Goal: Transaction & Acquisition: Purchase product/service

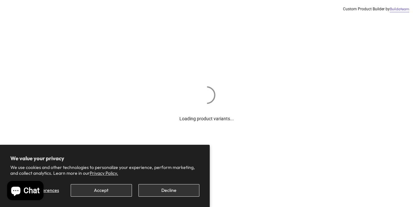
click at [167, 192] on button "Decline" at bounding box center [168, 190] width 61 height 13
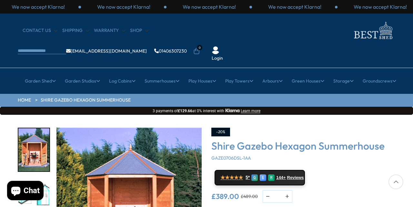
click at [167, 192] on img "1 / 8" at bounding box center [128, 200] width 145 height 145
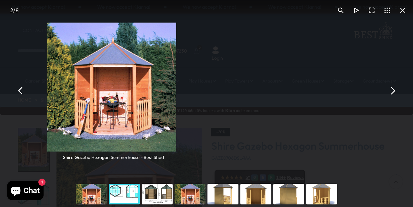
scroll to position [20, 0]
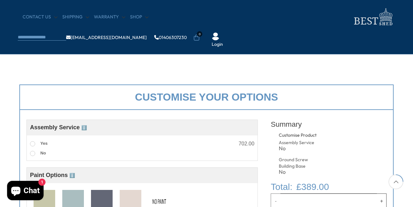
scroll to position [197, 0]
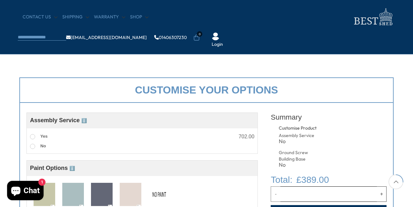
click at [48, 199] on img at bounding box center [45, 195] width 22 height 24
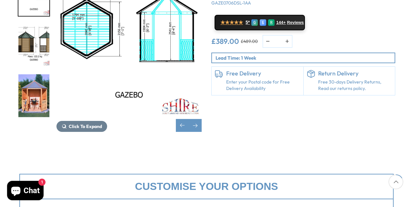
scroll to position [254, 0]
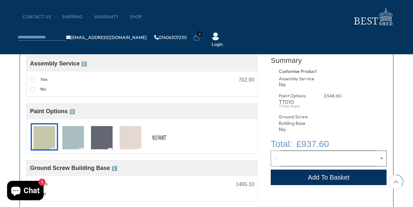
click at [158, 139] on img at bounding box center [159, 138] width 22 height 24
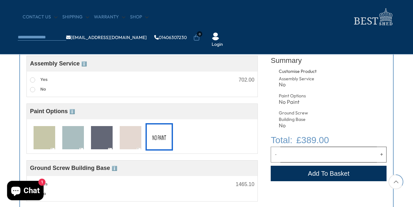
click at [73, 138] on img at bounding box center [73, 138] width 22 height 24
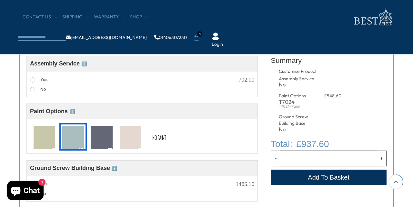
click at [101, 137] on img at bounding box center [102, 138] width 22 height 24
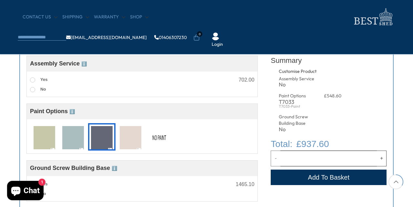
click at [122, 137] on img at bounding box center [131, 138] width 22 height 24
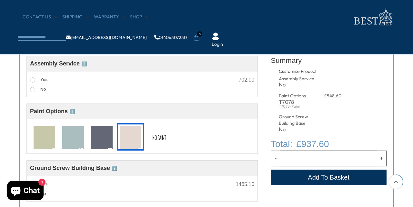
click at [160, 133] on img at bounding box center [159, 138] width 22 height 24
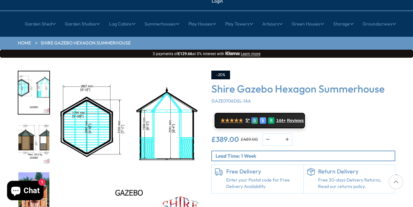
scroll to position [77, 0]
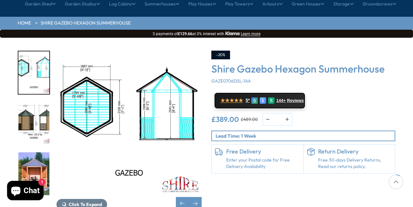
click at [45, 155] on img "4 / 8" at bounding box center [33, 173] width 31 height 43
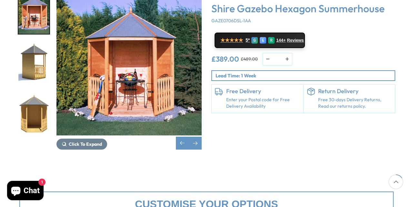
scroll to position [111, 0]
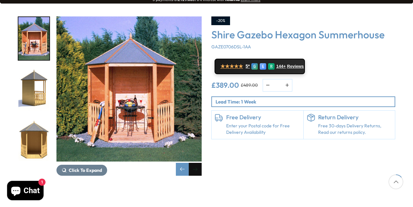
click at [201, 163] on div "Next slide" at bounding box center [195, 169] width 13 height 13
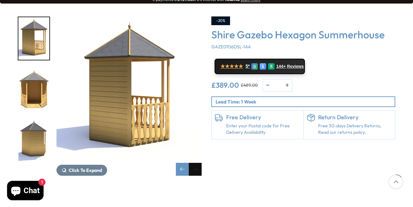
click at [201, 163] on div "Next slide" at bounding box center [195, 169] width 13 height 13
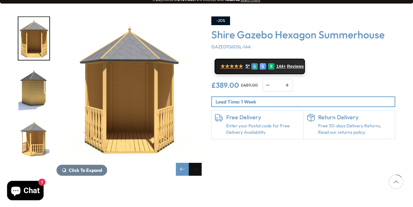
click at [201, 163] on div "Next slide" at bounding box center [195, 169] width 13 height 13
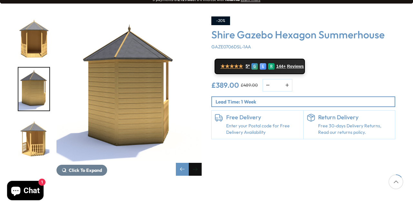
click at [201, 163] on div "Next slide" at bounding box center [195, 169] width 13 height 13
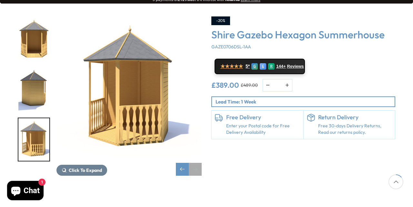
click at [201, 163] on div "Next slide" at bounding box center [195, 169] width 13 height 13
click at [192, 163] on div "Next slide" at bounding box center [195, 169] width 13 height 13
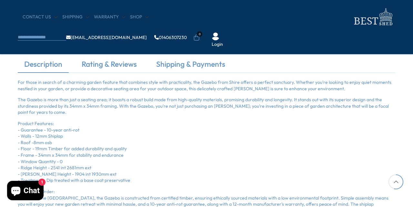
scroll to position [401, 0]
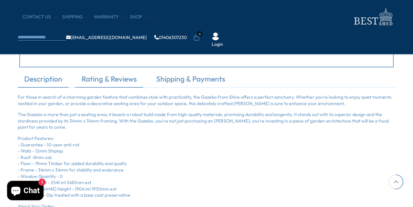
click at [121, 79] on link "Rating & Reviews" at bounding box center [109, 81] width 68 height 14
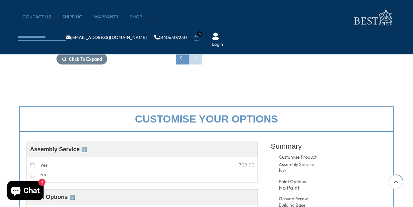
scroll to position [208, 0]
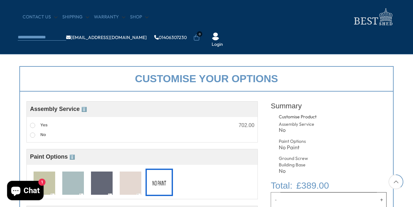
click at [20, 190] on icon "Chat window" at bounding box center [15, 191] width 9 height 9
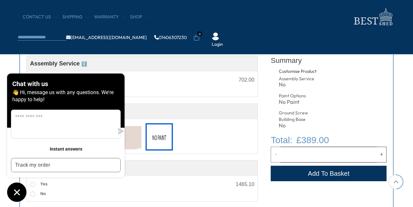
scroll to position [264, 0]
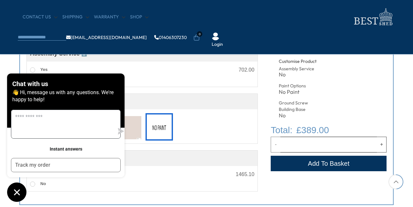
click at [82, 133] on textarea "Message us" at bounding box center [62, 124] width 103 height 28
type textarea "**********"
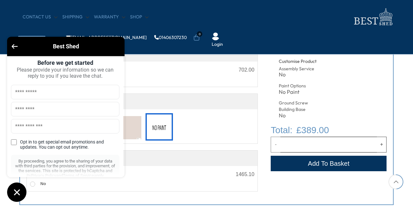
scroll to position [7, 0]
type input "*******"
type input "********"
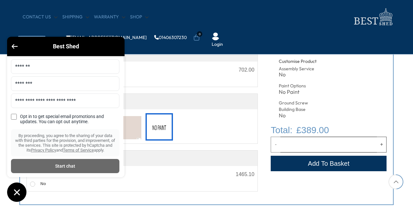
scroll to position [37, 0]
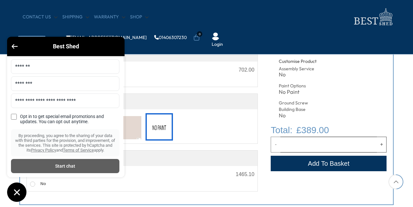
type input "**********"
click at [75, 169] on div "Start chat" at bounding box center [65, 165] width 101 height 7
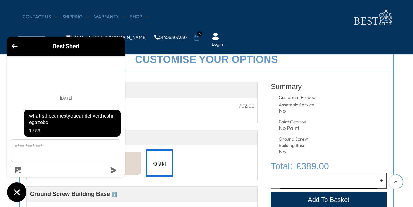
scroll to position [228, 0]
click at [15, 46] on icon "Go back to the main screen" at bounding box center [15, 46] width 6 height 5
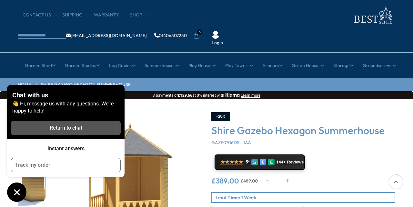
scroll to position [34, 0]
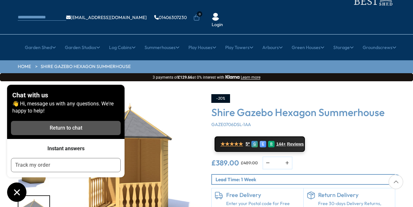
click at [174, 94] on img "8 / 8" at bounding box center [128, 166] width 145 height 145
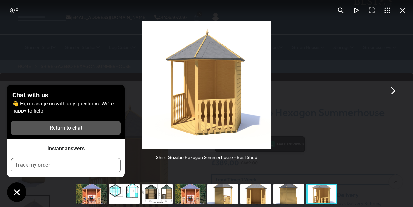
click at [99, 197] on div "Chat with us 👋 Hi, message us with any questions. We're happy to help! Return t…" at bounding box center [65, 143] width 117 height 117
click at [88, 197] on div "Chat with us 👋 Hi, message us with any questions. We're happy to help! Return t…" at bounding box center [65, 143] width 117 height 117
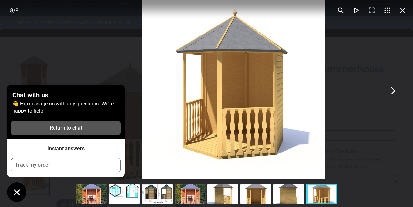
click at [187, 193] on div "You can close this modal content with the ESC key" at bounding box center [189, 194] width 33 height 26
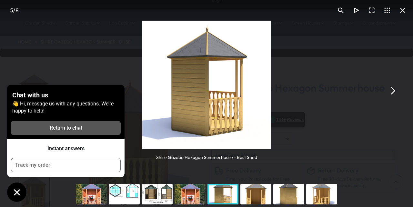
scroll to position [48, 0]
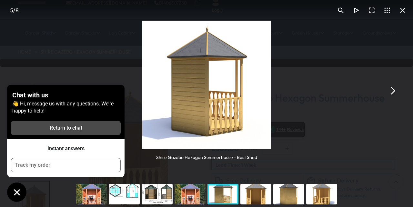
click at [77, 131] on div "Return to chat" at bounding box center [66, 127] width 102 height 7
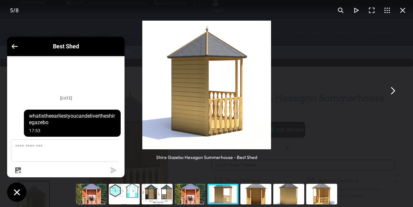
click at [38, 157] on textarea "Message us" at bounding box center [69, 151] width 117 height 22
click at [36, 154] on textarea "Message us" at bounding box center [69, 151] width 117 height 22
drag, startPoint x: 77, startPoint y: 141, endPoint x: 48, endPoint y: 115, distance: 38.8
click at [48, 115] on ul "Today what is the earliest you can deliver the shire gazebo 17:53" at bounding box center [65, 113] width 117 height 48
click at [20, 160] on textarea "Message us" at bounding box center [69, 151] width 117 height 22
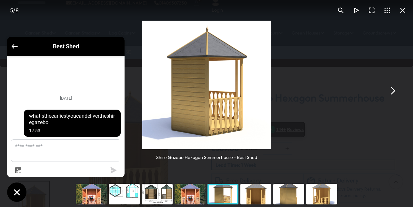
click at [20, 157] on textarea "Message us" at bounding box center [69, 151] width 117 height 22
click at [21, 91] on button "You can close this modal content with the ESC key" at bounding box center [20, 90] width 15 height 15
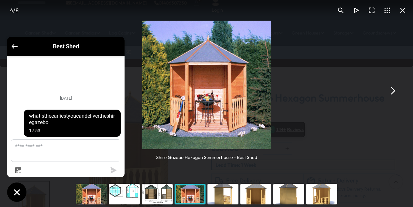
click at [102, 169] on div at bounding box center [66, 170] width 110 height 6
click at [78, 116] on ul "Today what is the earliest you can deliver the shire gazebo 17:53" at bounding box center [65, 113] width 117 height 48
click at [113, 171] on icon "submit" at bounding box center [114, 170] width 6 height 6
click at [76, 123] on span "what is the earliest you can deliver the shire gazebo" at bounding box center [72, 119] width 86 height 13
click at [24, 168] on button "button" at bounding box center [18, 170] width 14 height 6
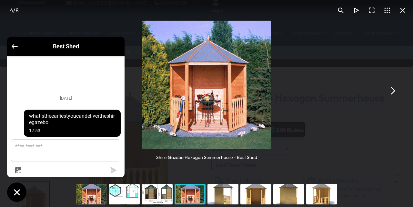
click at [108, 190] on div "Best Shed Today what is the earliest you can deliver the shire gazebo 17:53" at bounding box center [65, 119] width 117 height 165
click at [116, 191] on div "Best Shed Today what is the earliest you can deliver the shire gazebo 17:53" at bounding box center [65, 119] width 117 height 165
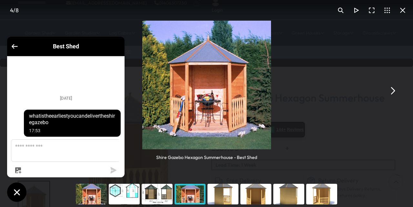
click at [116, 191] on div "Best Shed Today what is the earliest you can deliver the shire gazebo 17:53" at bounding box center [65, 119] width 117 height 165
click at [17, 192] on icon "Chat window" at bounding box center [17, 192] width 6 height 6
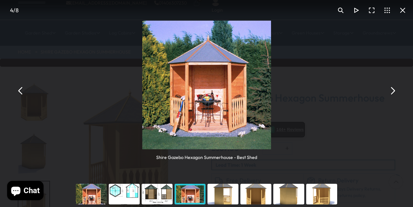
click at [131, 190] on div "You can close this modal content with the ESC key" at bounding box center [124, 194] width 33 height 26
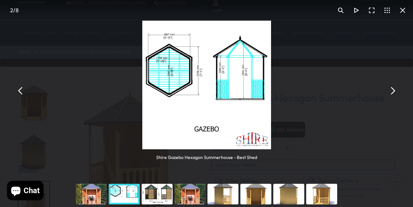
click at [17, 192] on icon "Chat window" at bounding box center [15, 191] width 9 height 9
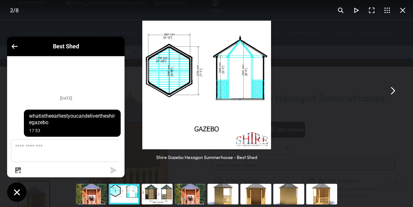
click at [39, 156] on textarea "Message us" at bounding box center [69, 151] width 117 height 22
click at [62, 157] on textarea "Message us" at bounding box center [69, 151] width 117 height 22
click at [63, 134] on div "17:53" at bounding box center [72, 130] width 86 height 7
click at [11, 45] on div "Best Shed" at bounding box center [65, 46] width 117 height 19
click at [65, 50] on div "Best Shed" at bounding box center [66, 47] width 110 height 12
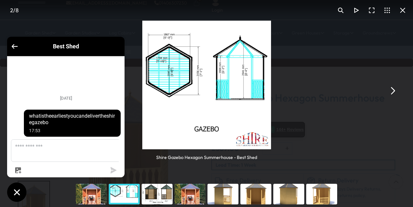
click at [16, 191] on icon "Chat window" at bounding box center [17, 192] width 6 height 6
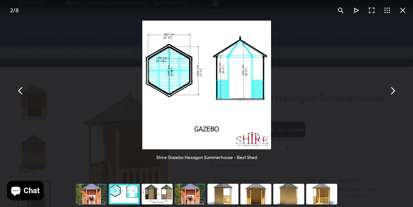
click at [21, 93] on button "You can close this modal content with the ESC key" at bounding box center [20, 90] width 15 height 15
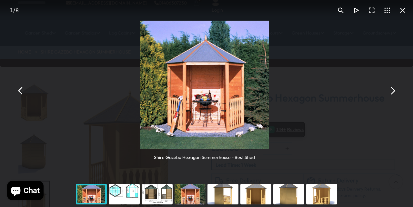
click at [21, 93] on button "You can close this modal content with the ESC key" at bounding box center [20, 90] width 15 height 15
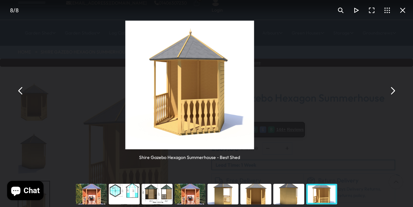
click at [21, 93] on button "You can close this modal content with the ESC key" at bounding box center [20, 90] width 15 height 15
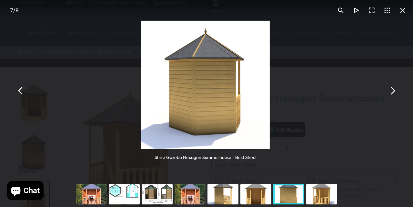
click at [21, 93] on button "You can close this modal content with the ESC key" at bounding box center [20, 90] width 15 height 15
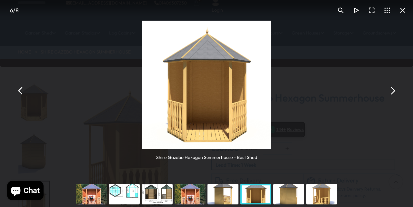
click at [400, 11] on button "You can close this modal content with the ESC key" at bounding box center [402, 10] width 15 height 15
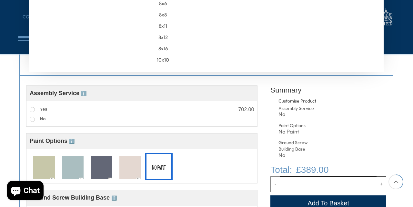
scroll to position [228, 0]
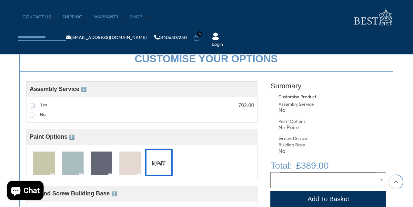
click at [33, 106] on span at bounding box center [32, 105] width 5 height 5
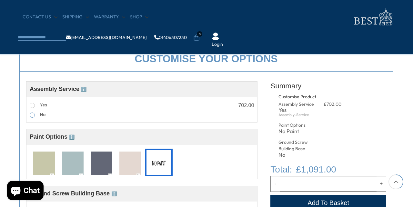
click at [33, 114] on span at bounding box center [32, 114] width 5 height 5
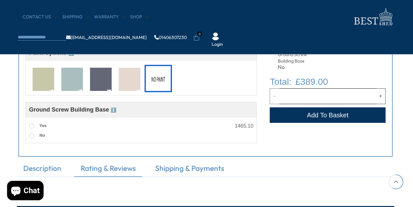
scroll to position [314, 1]
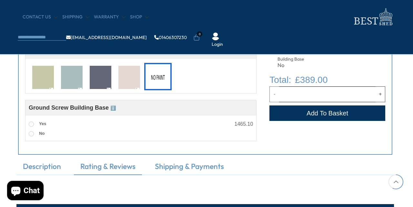
click at [362, 112] on button "Add to Cart" at bounding box center [327, 112] width 116 height 15
click at [326, 110] on button "Add to Cart" at bounding box center [327, 112] width 116 height 15
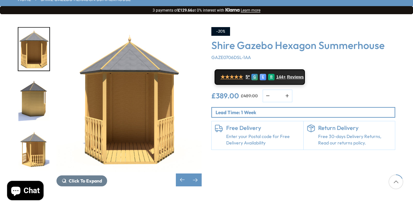
scroll to position [101, 0]
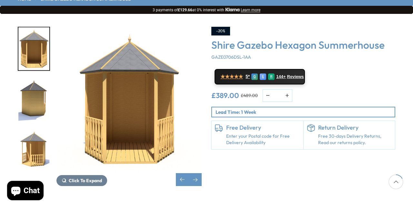
click at [265, 133] on link "Enter your Postal code for Free Delivery Availability" at bounding box center [263, 139] width 74 height 13
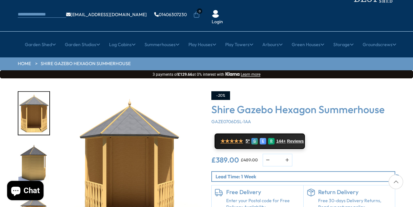
scroll to position [37, 0]
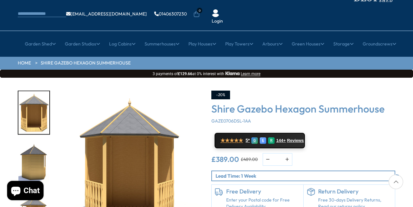
click at [249, 188] on h6 "Free Delivery" at bounding box center [263, 191] width 74 height 7
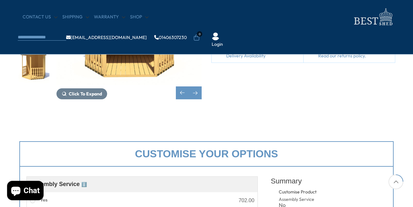
scroll to position [128, 0]
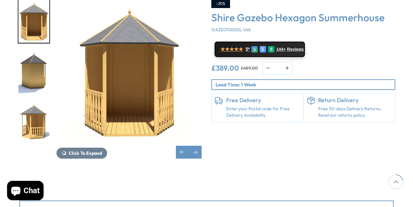
click at [240, 97] on h6 "Free Delivery" at bounding box center [263, 100] width 74 height 7
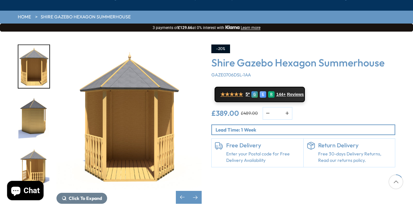
scroll to position [84, 0]
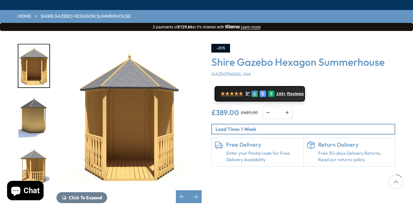
click at [241, 150] on link "Enter your Postal code for Free Delivery Availability" at bounding box center [263, 156] width 74 height 13
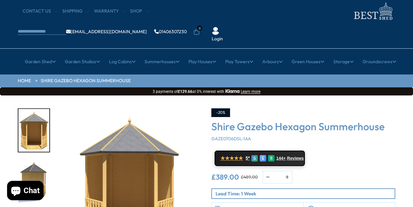
scroll to position [0, 0]
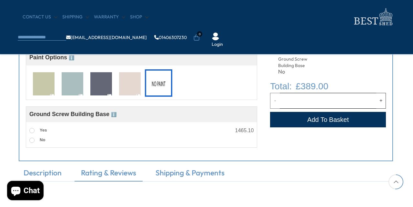
scroll to position [269, 1]
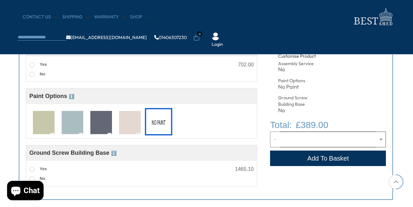
click at [293, 155] on button "Add to Cart" at bounding box center [328, 158] width 116 height 15
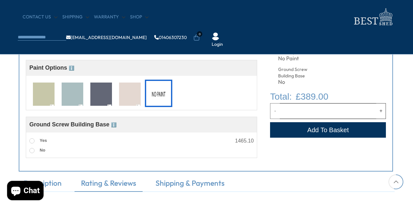
scroll to position [296, 1]
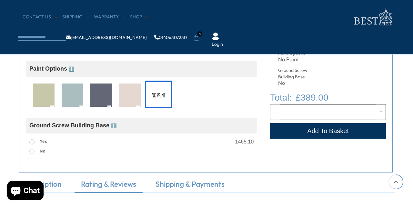
click at [286, 130] on button "Add to Cart" at bounding box center [328, 130] width 116 height 15
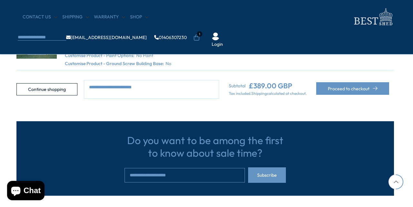
scroll to position [143, 1]
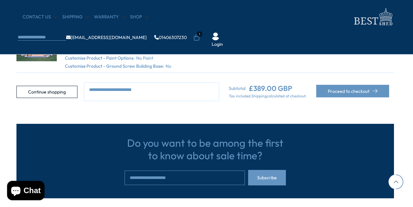
click at [132, 91] on textarea at bounding box center [151, 92] width 135 height 19
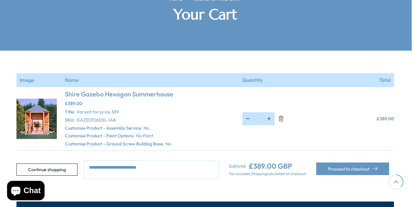
scroll to position [121, 2]
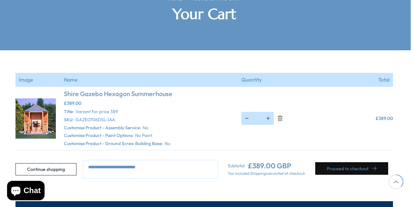
type textarea "**********"
click at [355, 162] on button "Proceed to checkout" at bounding box center [351, 168] width 73 height 13
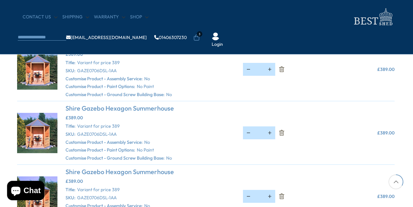
scroll to position [148, 1]
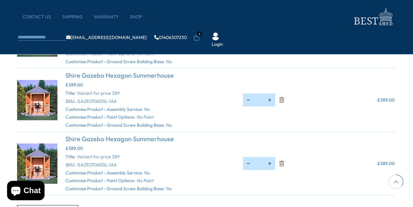
click at [282, 162] on icon "Remove Shire Gazebo Hexagon Summerhouse - Variant for price 389" at bounding box center [281, 163] width 6 height 6
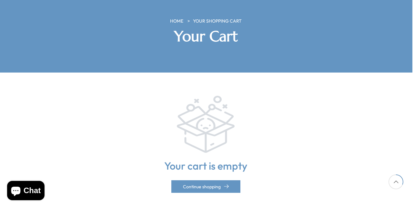
scroll to position [95, 1]
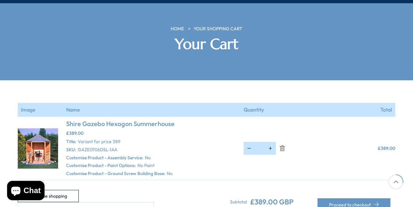
scroll to position [92, 0]
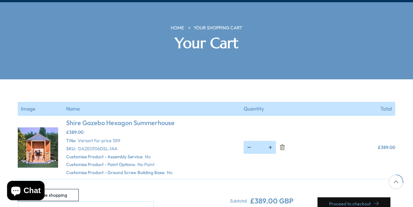
click at [368, 197] on button "Proceed to checkout" at bounding box center [353, 203] width 73 height 13
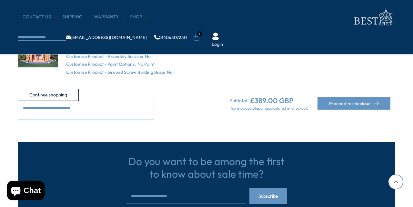
scroll to position [138, 0]
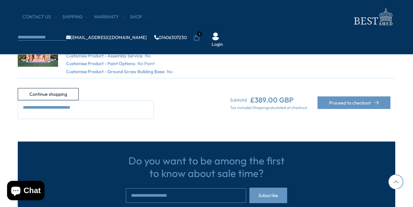
click at [154, 100] on textarea "**********" at bounding box center [86, 109] width 136 height 19
click at [119, 100] on textarea "**********" at bounding box center [86, 109] width 136 height 19
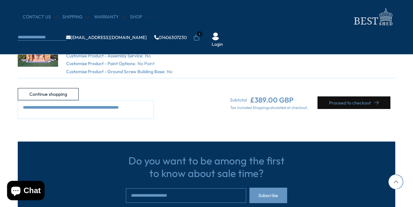
type textarea "**********"
click at [363, 96] on button "Proceed to checkout" at bounding box center [353, 102] width 73 height 13
